Goal: Task Accomplishment & Management: Use online tool/utility

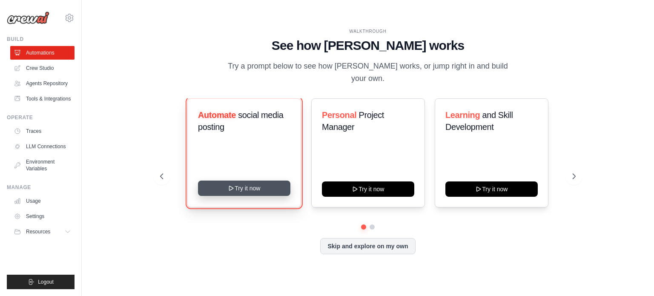
click at [249, 186] on button "Try it now" at bounding box center [244, 188] width 92 height 15
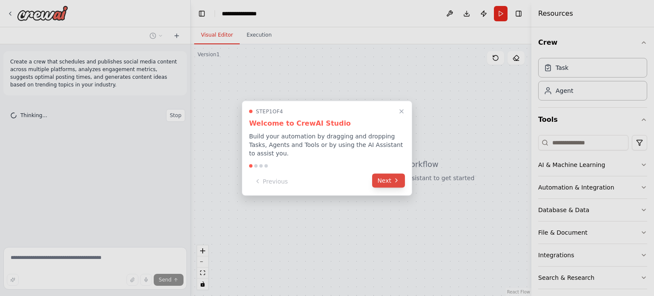
click at [387, 178] on button "Next" at bounding box center [388, 180] width 33 height 14
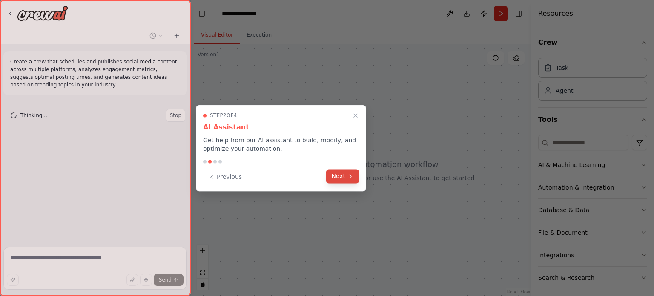
click at [357, 176] on button "Next" at bounding box center [342, 176] width 33 height 14
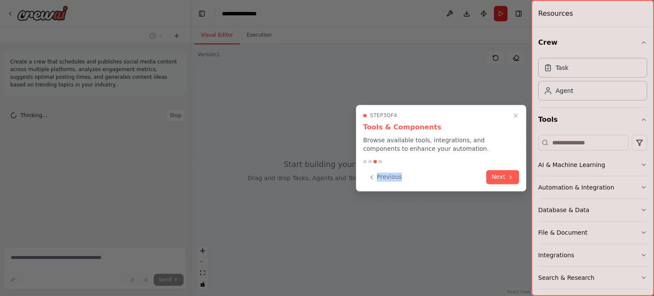
click at [357, 176] on div "Step 3 of 4 Tools & Components Browse available tools, integrations, and compon…" at bounding box center [441, 148] width 170 height 86
click at [504, 177] on button "Next" at bounding box center [502, 176] width 33 height 14
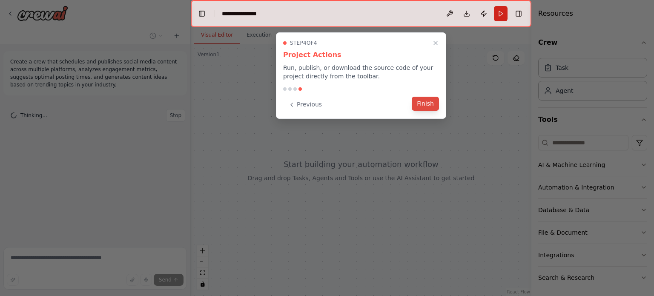
click at [436, 97] on button "Finish" at bounding box center [425, 104] width 27 height 14
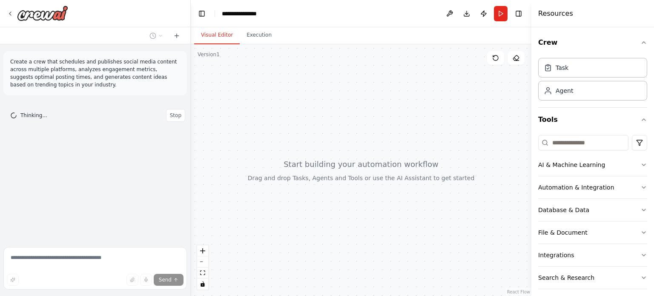
click at [436, 97] on div at bounding box center [361, 170] width 341 height 252
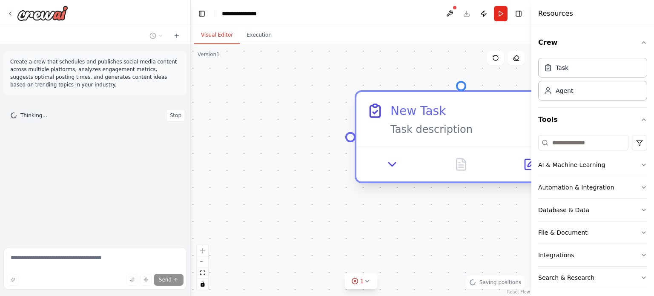
drag, startPoint x: 446, startPoint y: 113, endPoint x: 384, endPoint y: 125, distance: 63.2
click at [390, 119] on div "New Task" at bounding box center [417, 110] width 55 height 17
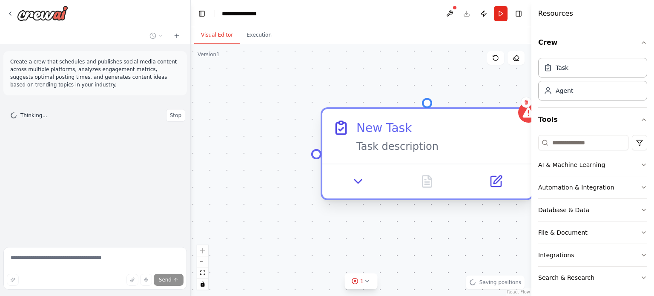
click at [377, 126] on div "New Task" at bounding box center [383, 127] width 55 height 17
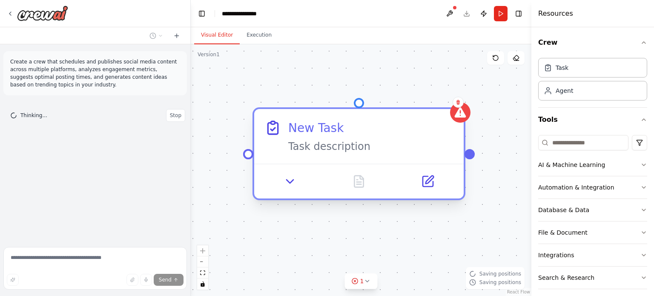
drag, startPoint x: 357, startPoint y: 127, endPoint x: 291, endPoint y: 121, distance: 65.8
click at [291, 121] on div "New Task" at bounding box center [315, 127] width 55 height 17
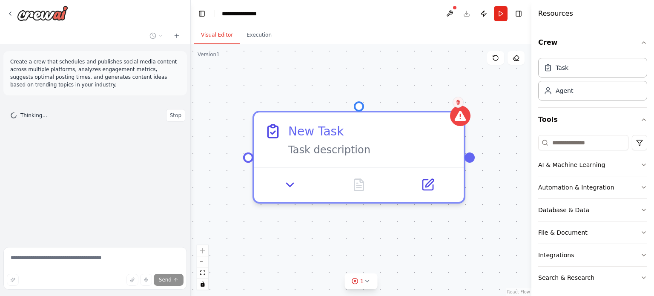
click at [460, 103] on icon at bounding box center [458, 102] width 5 height 5
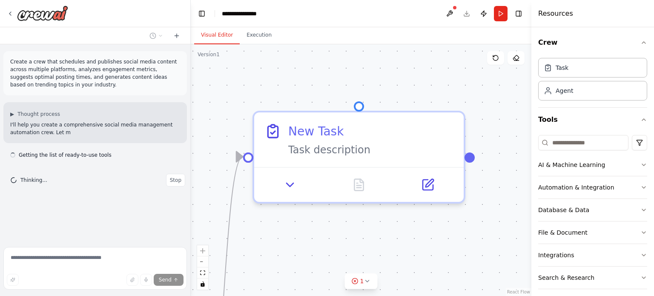
click at [457, 102] on div "Triggers No triggers configured Event Schedule Manage New Task Task description" at bounding box center [361, 170] width 341 height 252
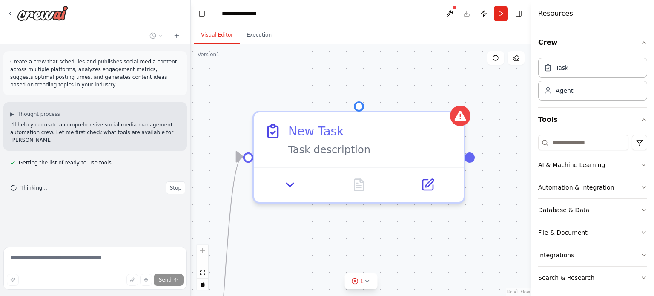
click at [457, 102] on div "Triggers No triggers configured Event Schedule Manage New Task Task description" at bounding box center [361, 170] width 341 height 252
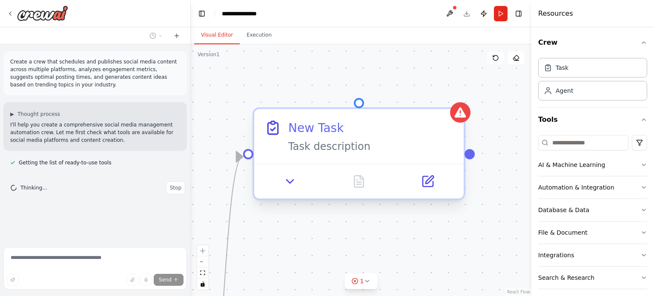
click at [410, 128] on div "New Task" at bounding box center [370, 127] width 165 height 17
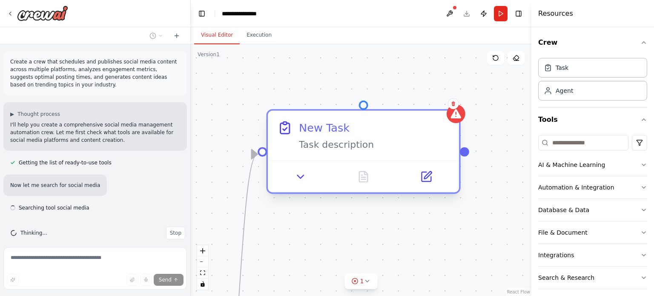
scroll to position [9, 0]
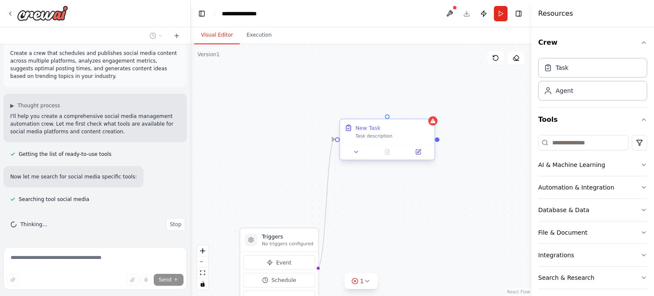
click at [379, 137] on div "Task description" at bounding box center [393, 136] width 75 height 6
click at [279, 236] on h3 "Triggers" at bounding box center [288, 237] width 52 height 8
click at [354, 281] on icon at bounding box center [355, 281] width 7 height 7
click at [390, 198] on div "Triggers No triggers configured Event Schedule Manage New Task Task description" at bounding box center [361, 170] width 341 height 252
click at [578, 167] on div "AI & Machine Learning" at bounding box center [571, 165] width 67 height 9
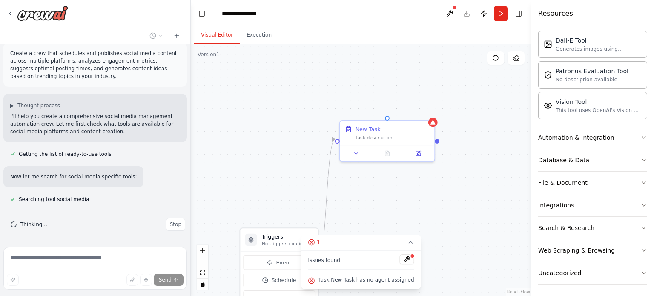
scroll to position [0, 0]
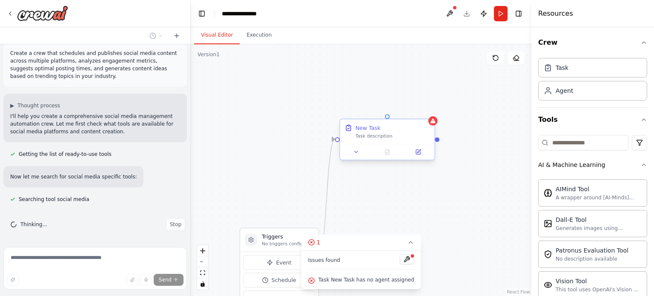
click at [399, 127] on div "New Task" at bounding box center [393, 128] width 75 height 8
click at [428, 112] on icon at bounding box center [427, 111] width 3 height 5
click at [407, 111] on button "Confirm" at bounding box center [404, 111] width 30 height 10
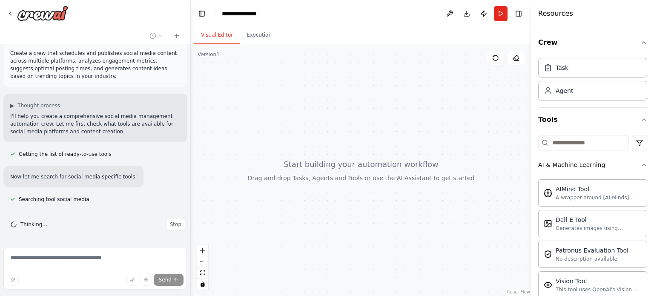
click at [6, 11] on div at bounding box center [95, 13] width 190 height 27
click at [10, 15] on icon at bounding box center [10, 13] width 7 height 7
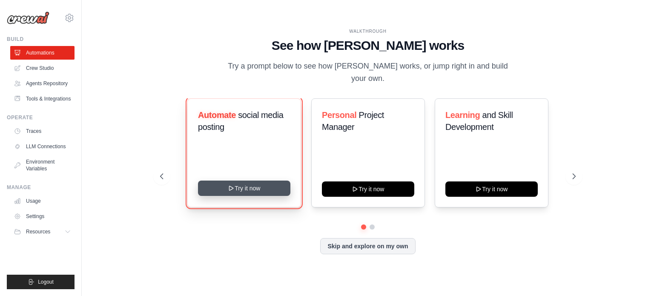
click at [249, 184] on button "Try it now" at bounding box center [244, 188] width 92 height 15
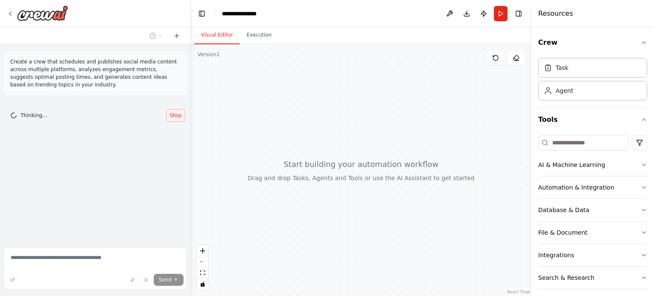
click at [178, 115] on span "Stop" at bounding box center [175, 115] width 11 height 7
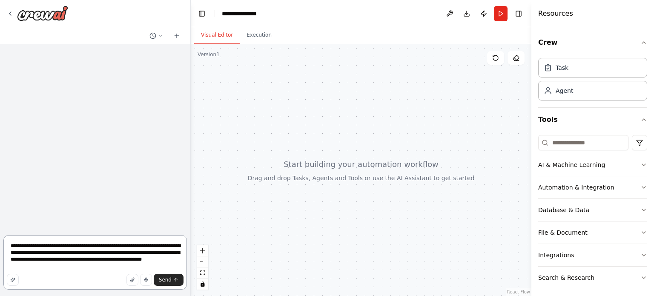
click at [61, 267] on textarea "**********" at bounding box center [95, 262] width 184 height 55
drag, startPoint x: 61, startPoint y: 267, endPoint x: 54, endPoint y: 241, distance: 26.3
click at [54, 241] on textarea "**********" at bounding box center [95, 262] width 184 height 55
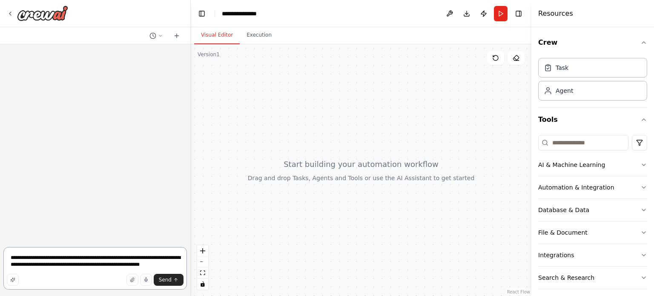
type textarea "**********"
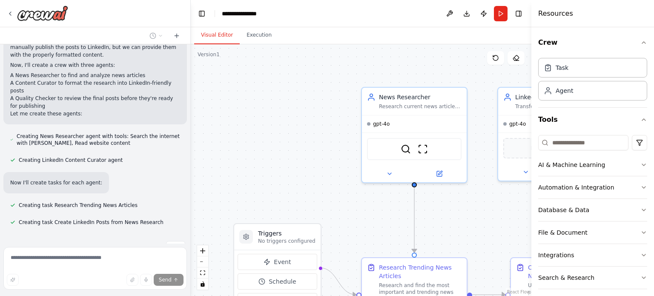
scroll to position [402, 0]
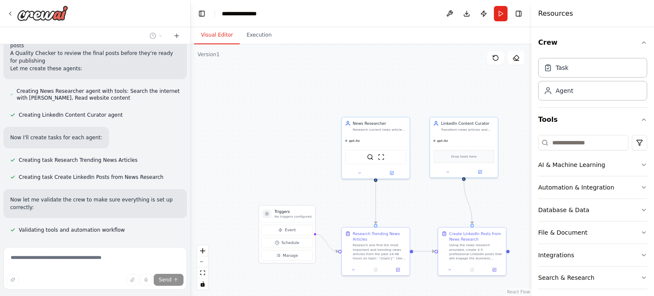
click at [275, 151] on div ".deletable-edge-delete-btn { width: 20px; height: 20px; border: 0px solid #ffff…" at bounding box center [361, 170] width 341 height 252
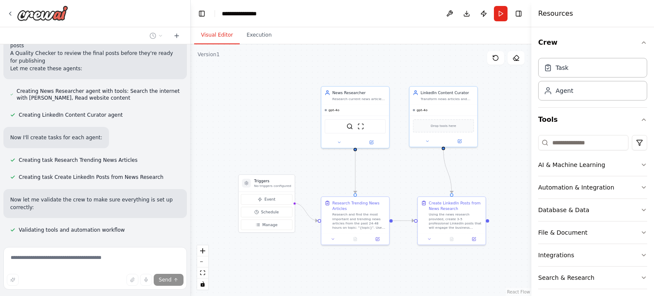
drag, startPoint x: 275, startPoint y: 151, endPoint x: 255, endPoint y: 120, distance: 36.0
click at [255, 120] on div ".deletable-edge-delete-btn { width: 20px; height: 20px; border: 0px solid #ffff…" at bounding box center [361, 170] width 341 height 252
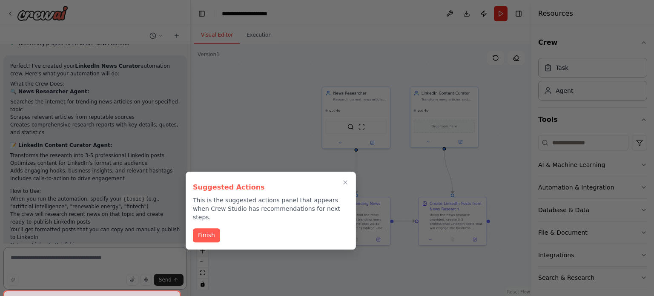
scroll to position [749, 0]
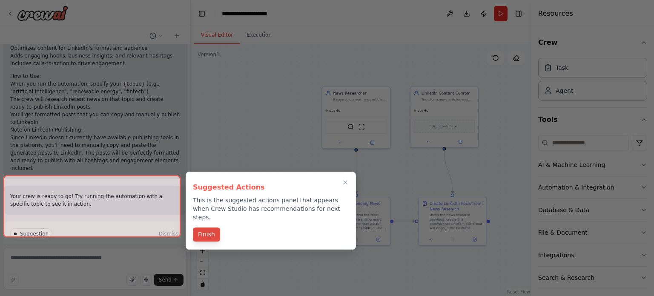
click at [208, 227] on button "Finish" at bounding box center [206, 234] width 27 height 14
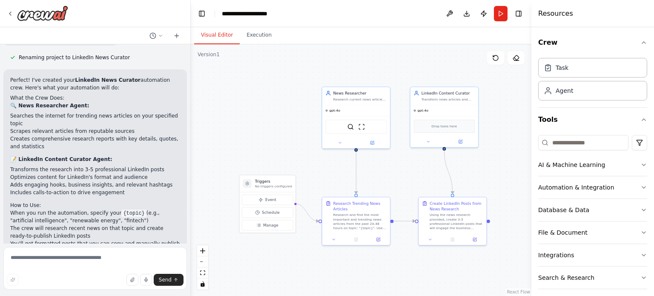
scroll to position [619, 0]
click at [444, 111] on div "gpt-4o" at bounding box center [444, 109] width 68 height 11
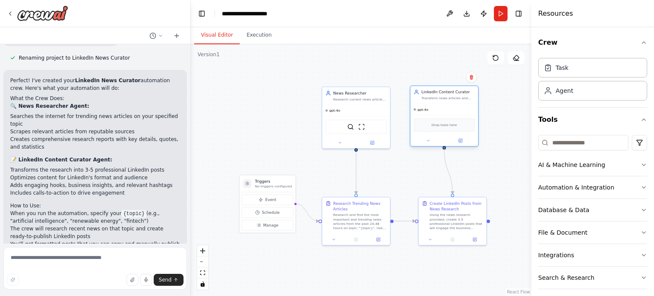
click at [438, 124] on span "Drop tools here" at bounding box center [444, 125] width 26 height 6
click at [565, 141] on input at bounding box center [583, 142] width 90 height 15
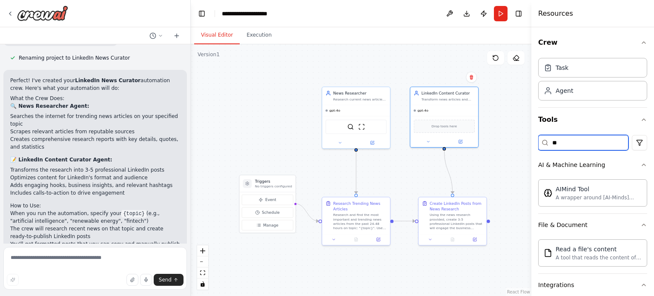
type input "*"
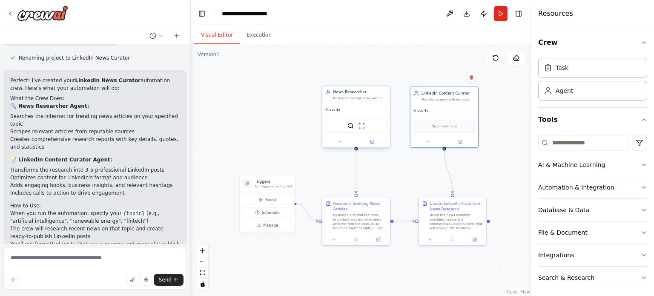
click at [358, 107] on div "gpt-4o" at bounding box center [356, 109] width 68 height 11
click at [374, 142] on icon at bounding box center [371, 141] width 3 height 3
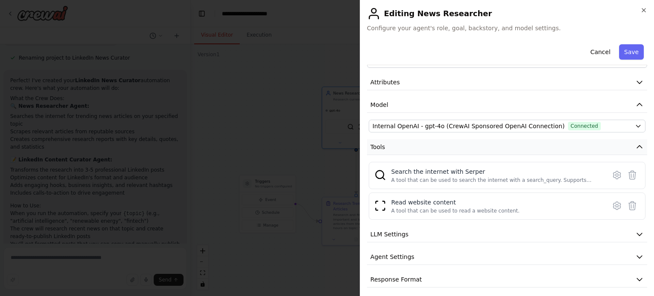
scroll to position [32, 0]
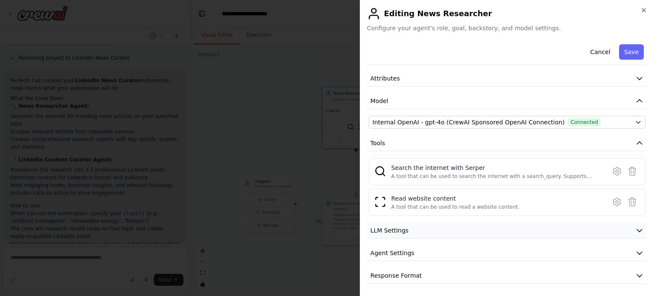
click at [396, 232] on span "LLM Settings" at bounding box center [389, 230] width 38 height 9
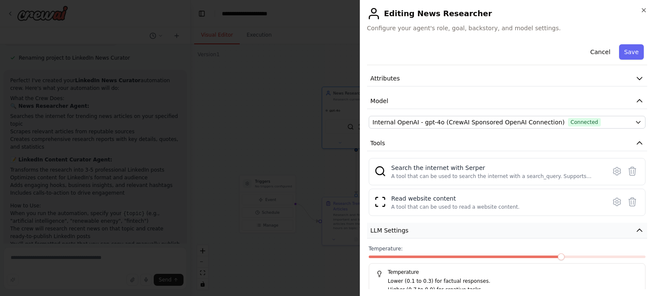
scroll to position [92, 0]
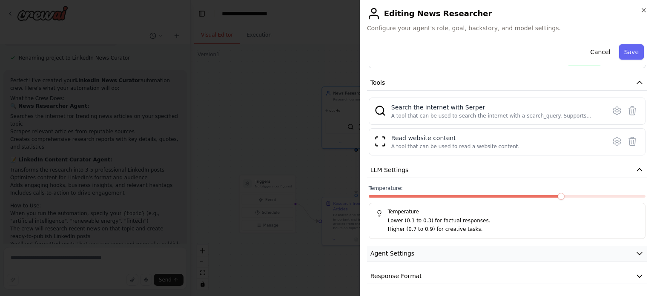
click at [389, 249] on span "Agent Settings" at bounding box center [392, 253] width 44 height 9
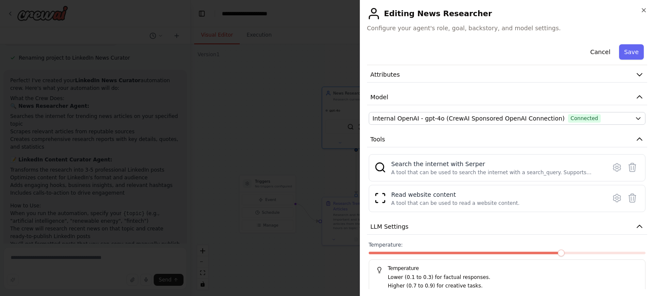
scroll to position [0, 0]
